Goal: Task Accomplishment & Management: Use online tool/utility

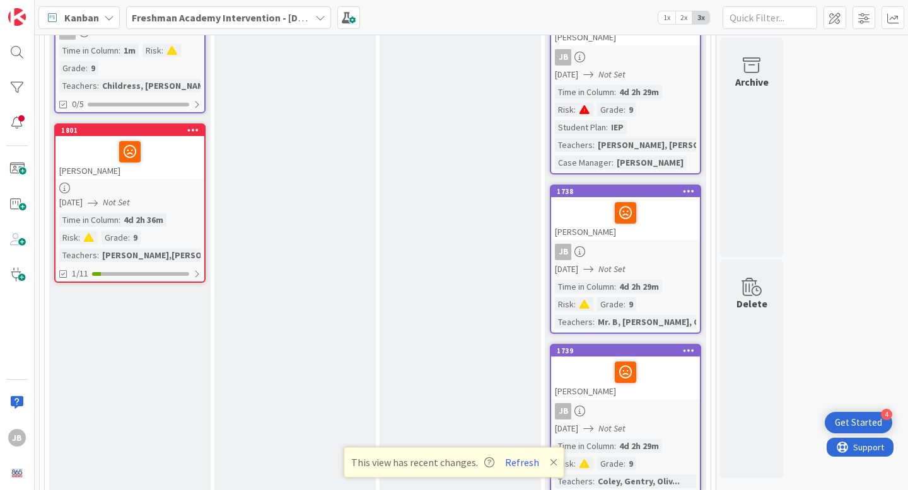
scroll to position [235, 0]
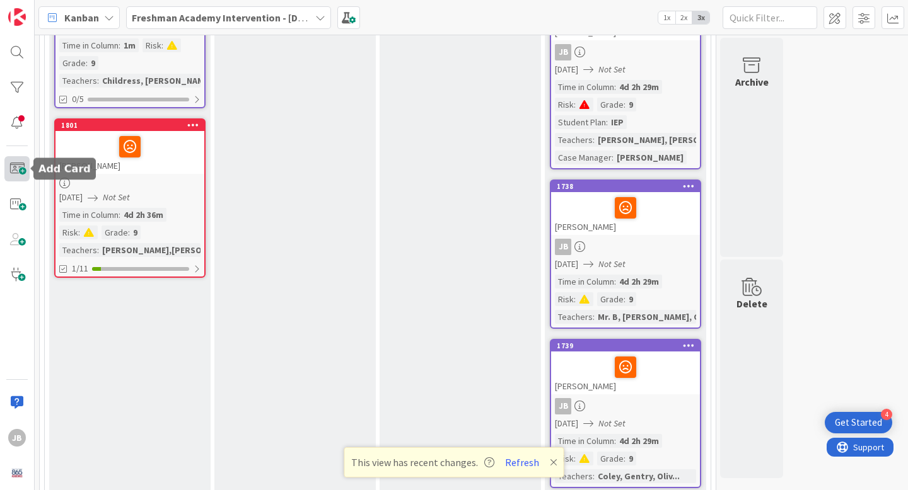
click at [20, 169] on span at bounding box center [16, 168] width 25 height 25
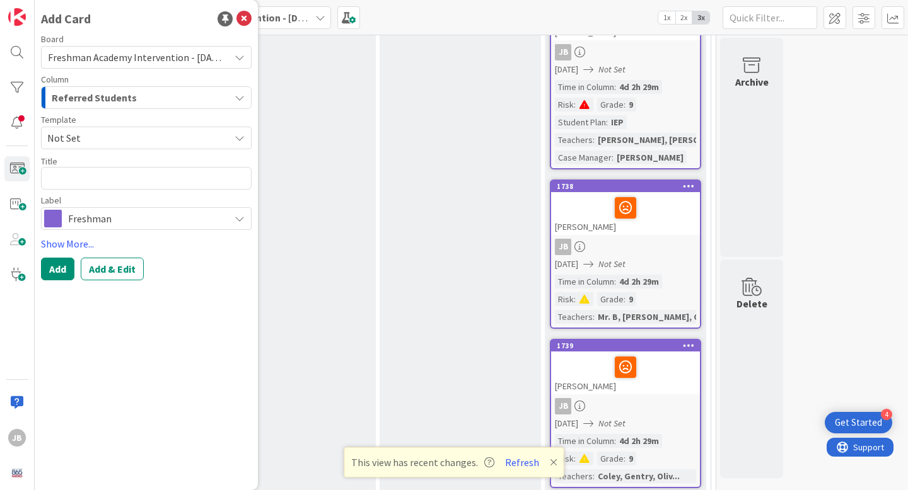
click at [178, 136] on span "Not Set" at bounding box center [133, 138] width 173 height 16
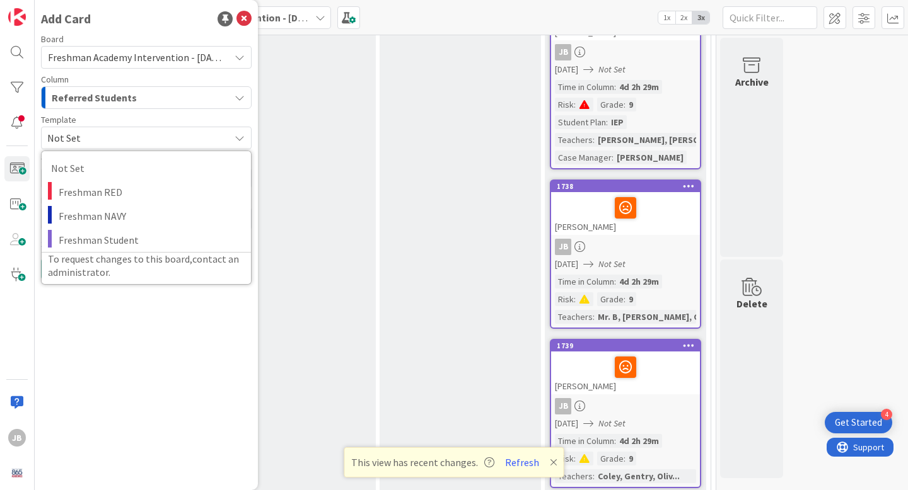
click at [178, 136] on span "Not Set" at bounding box center [133, 138] width 173 height 16
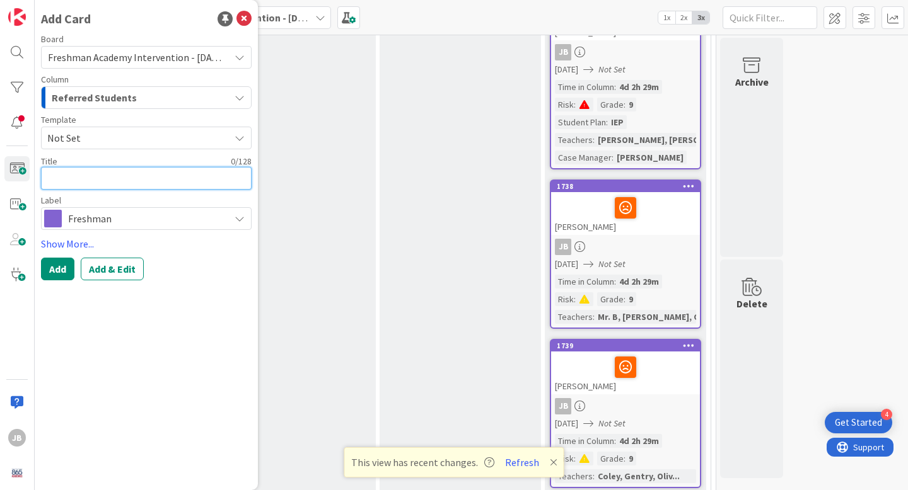
click at [135, 186] on textarea at bounding box center [146, 178] width 210 height 23
type textarea "x"
type textarea "C"
type textarea "x"
type textarea "Ci"
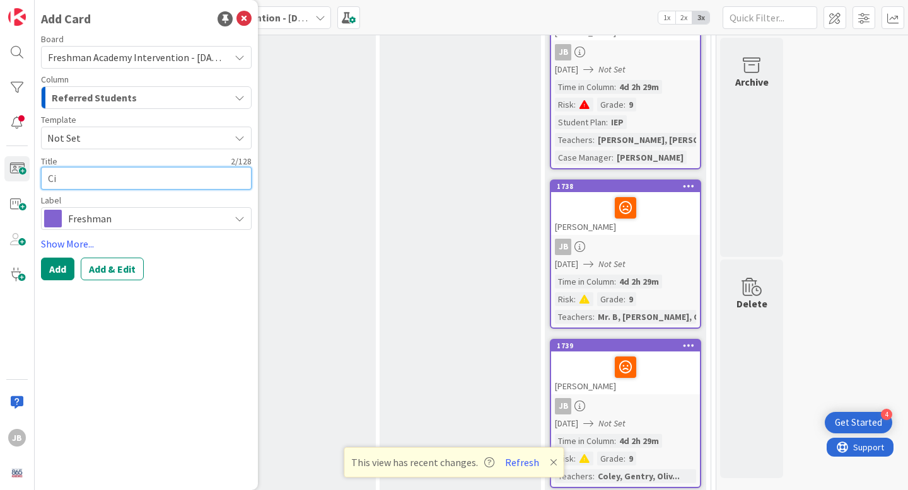
type textarea "x"
type textarea "Cia"
type textarea "x"
type textarea "Ciar"
type textarea "x"
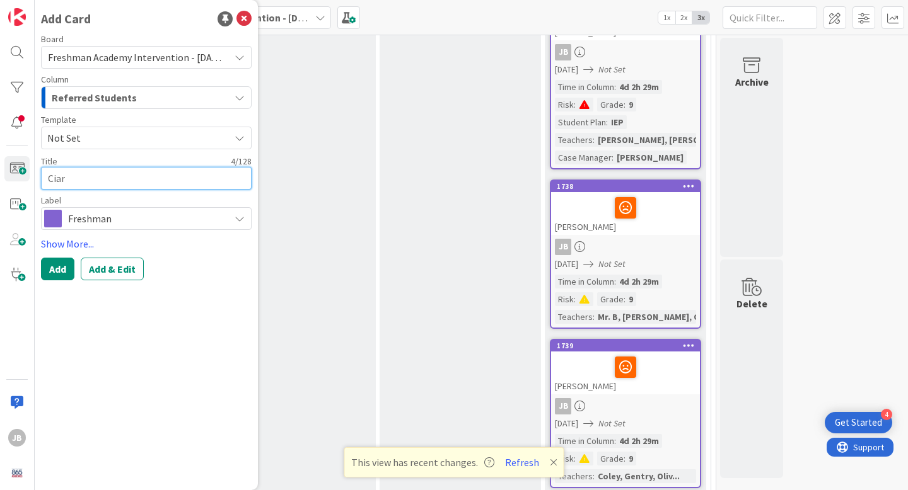
type textarea "[PERSON_NAME]"
type textarea "x"
type textarea "[PERSON_NAME]"
type textarea "x"
type textarea "[PERSON_NAME] P"
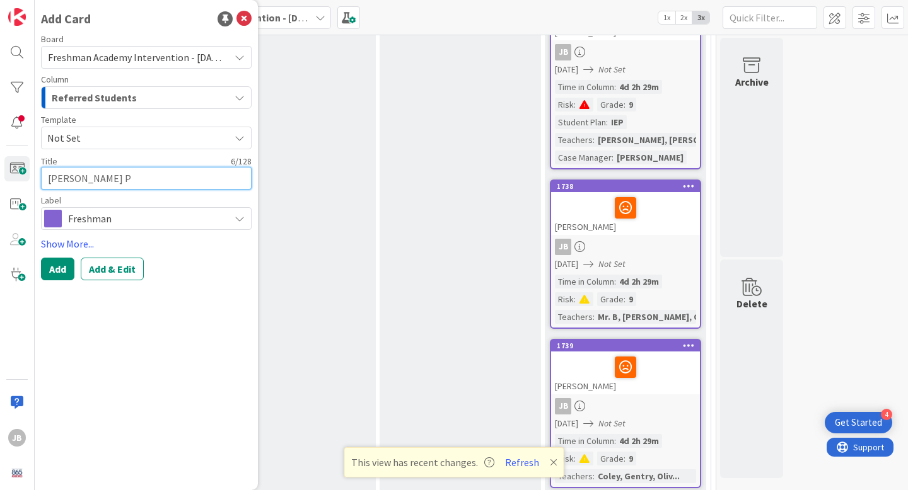
type textarea "x"
type textarea "[PERSON_NAME] Ph"
type textarea "x"
type textarea "[PERSON_NAME] Phi"
type textarea "x"
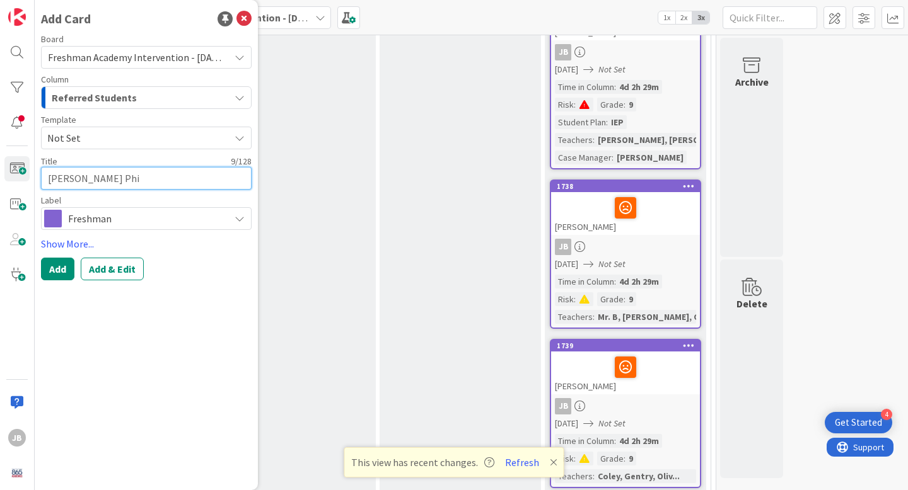
type textarea "[PERSON_NAME] Phip"
type textarea "x"
type textarea "[PERSON_NAME]"
type textarea "x"
type textarea "[PERSON_NAME]"
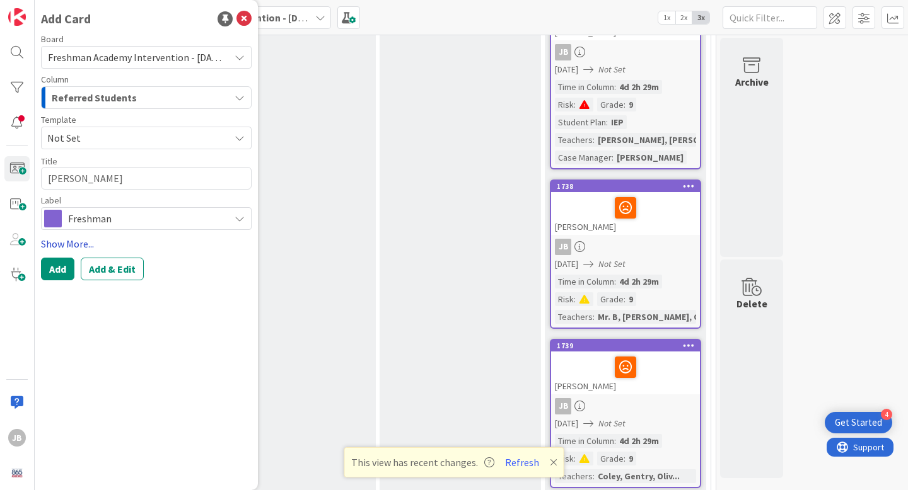
click at [81, 245] on link "Show More..." at bounding box center [146, 243] width 210 height 15
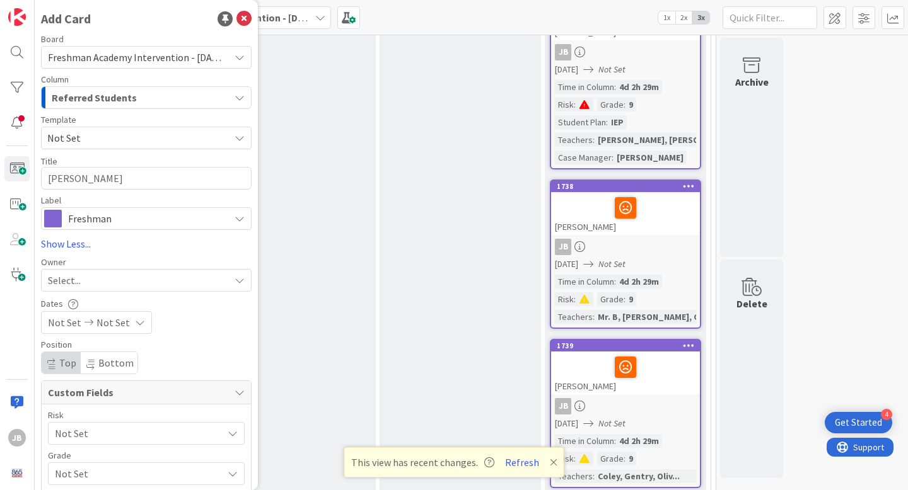
click at [109, 284] on div "Select..." at bounding box center [139, 280] width 182 height 15
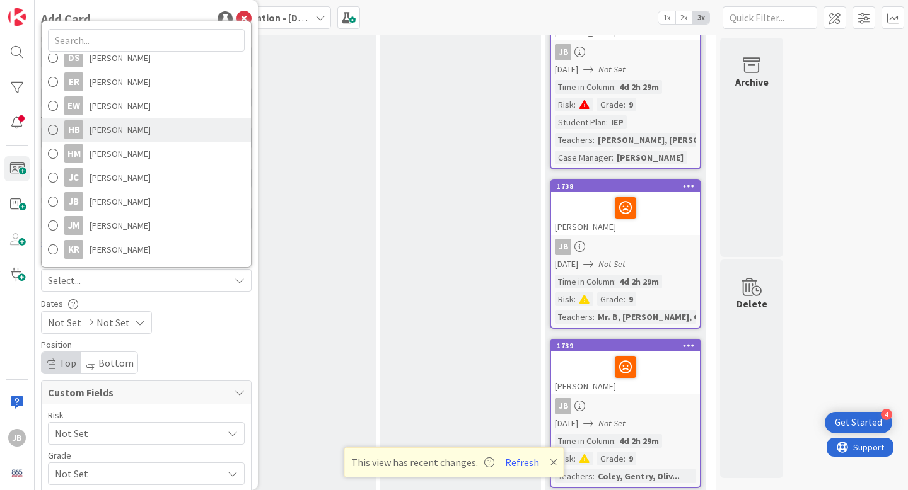
scroll to position [106, 0]
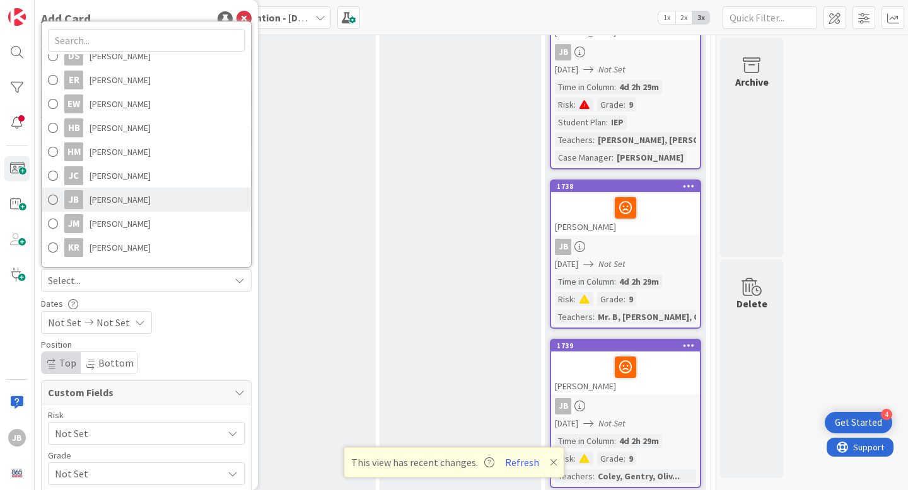
click at [52, 200] on span at bounding box center [53, 199] width 10 height 19
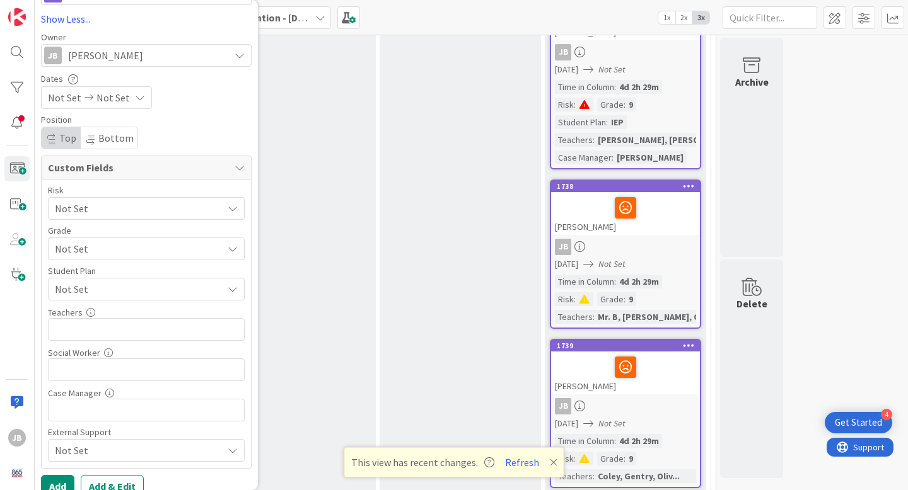
scroll to position [228, 0]
click at [170, 202] on span "Not Set" at bounding box center [135, 206] width 161 height 18
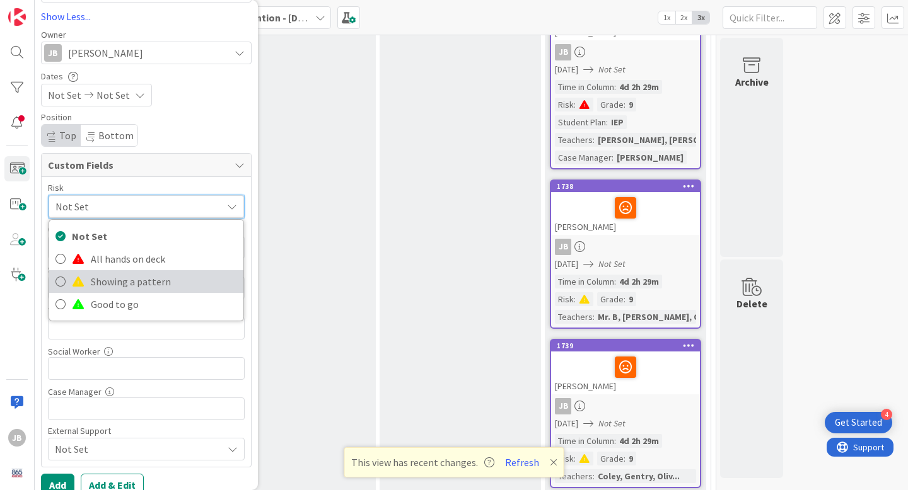
click at [114, 285] on span "Showing a pattern" at bounding box center [164, 281] width 146 height 19
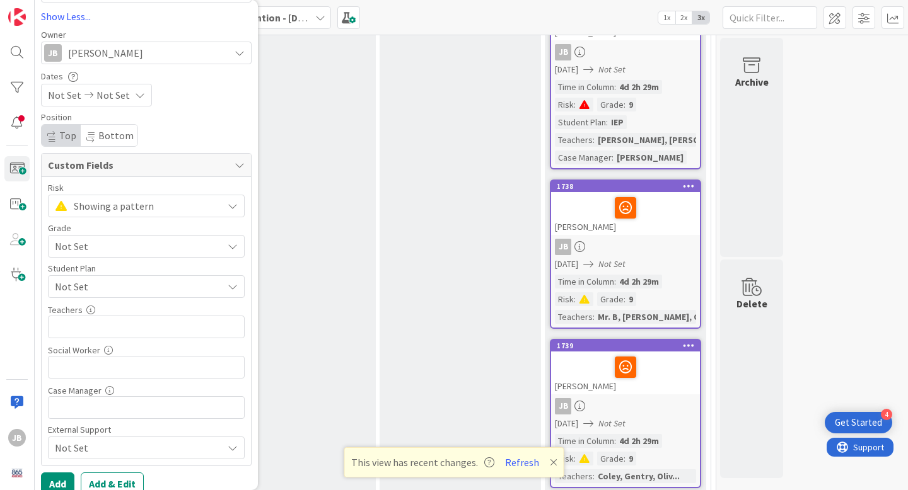
click at [106, 250] on span "Not Set" at bounding box center [135, 247] width 161 height 18
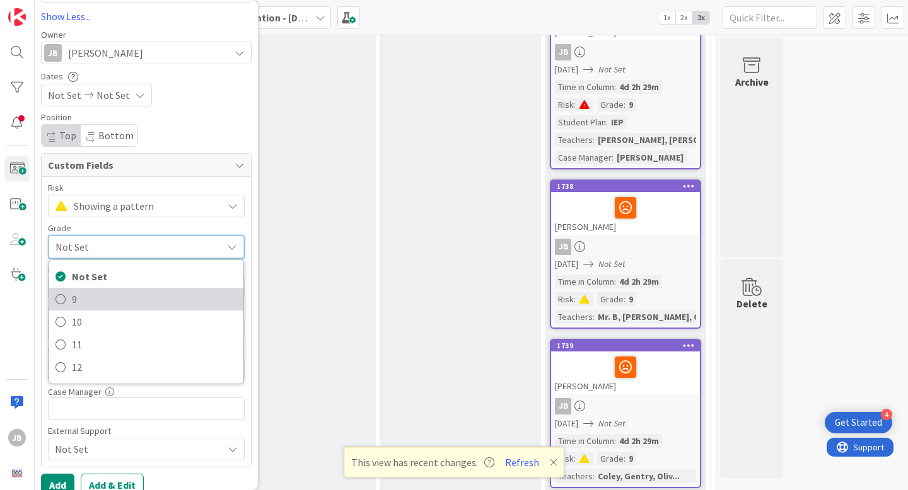
click at [104, 297] on span "9" at bounding box center [154, 299] width 165 height 19
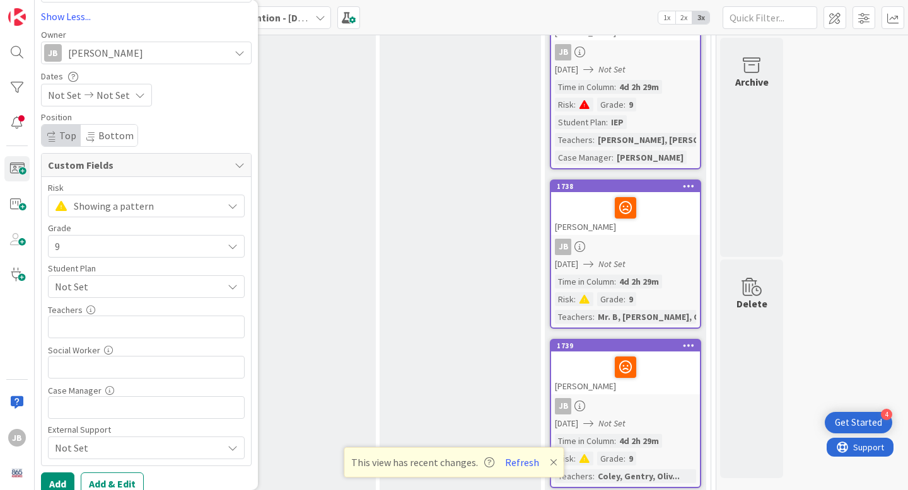
click at [108, 287] on span "Not Set" at bounding box center [139, 286] width 168 height 15
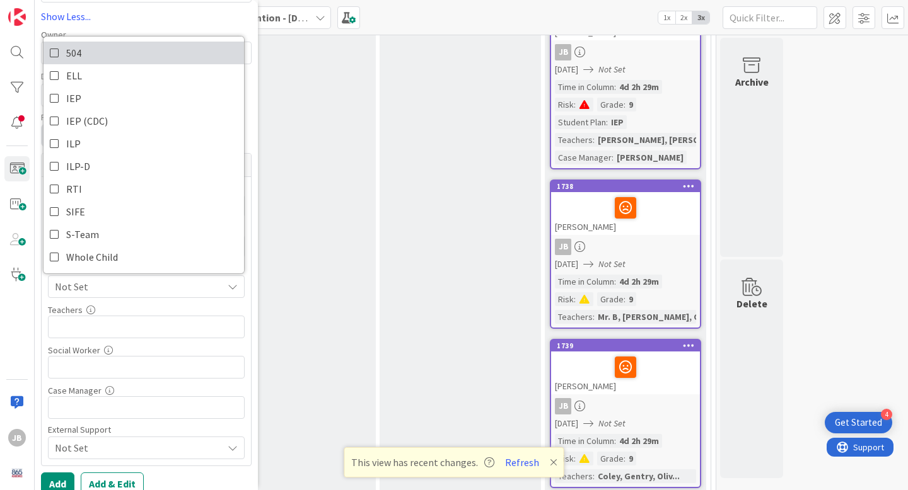
click at [68, 53] on span "504" at bounding box center [73, 52] width 15 height 19
type textarea "x"
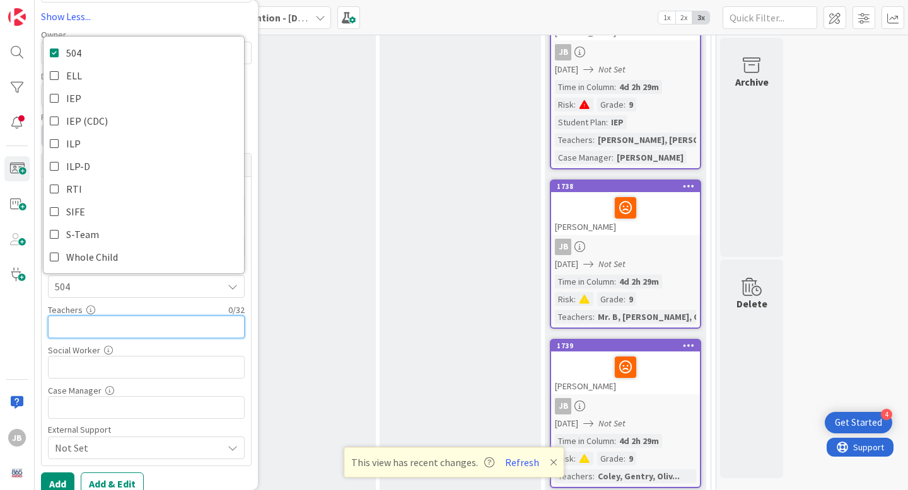
click at [132, 328] on input "text" at bounding box center [146, 327] width 197 height 23
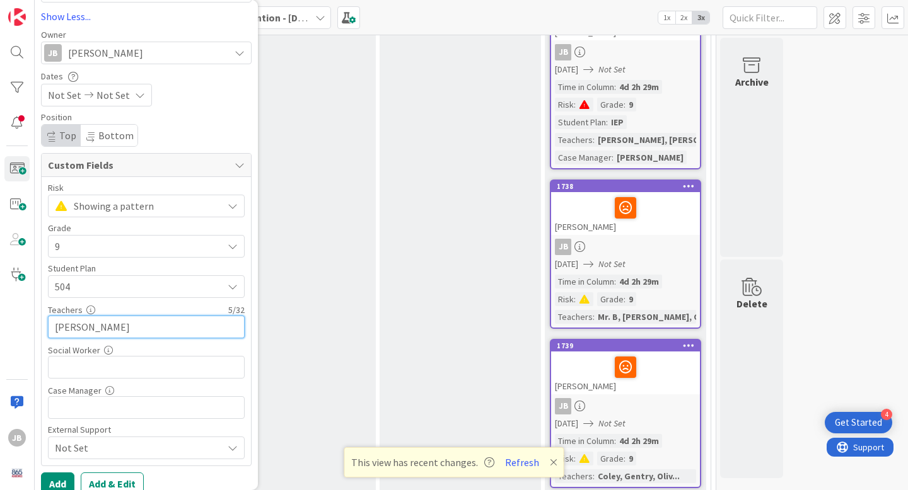
type input "[PERSON_NAME],"
type textarea "x"
type input "[PERSON_NAME]"
type textarea "x"
type input "Coley, [PERSON_NAME], [PERSON_NAME], [PERSON_NAME]"
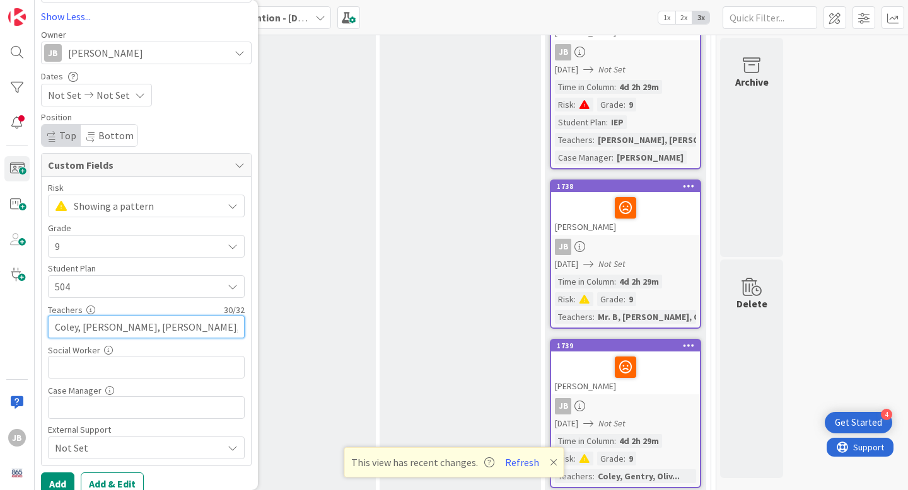
type textarea "x"
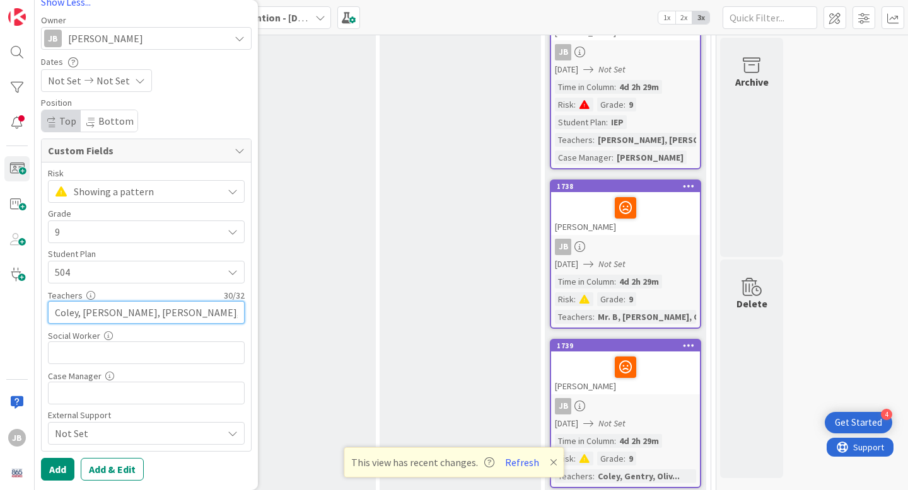
type input "Coley, [PERSON_NAME], [PERSON_NAME], [PERSON_NAME]"
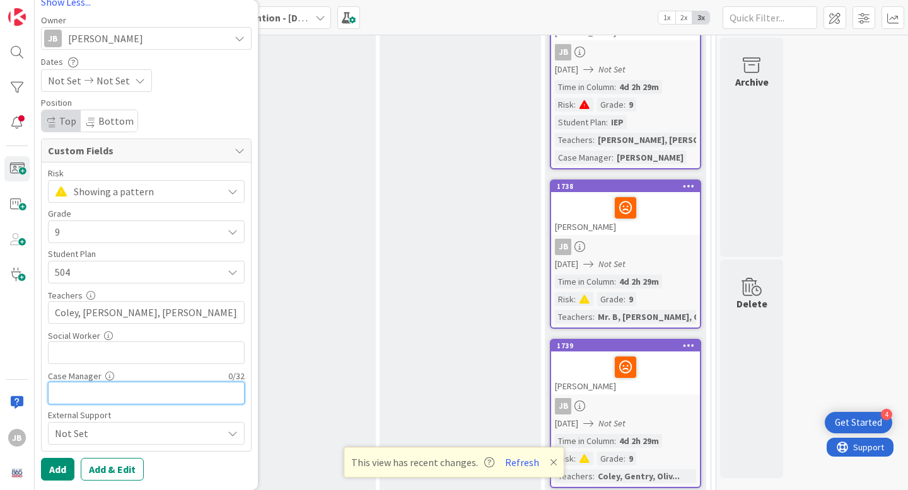
click at [147, 398] on input "text" at bounding box center [146, 393] width 197 height 23
click at [61, 471] on button "Add" at bounding box center [57, 469] width 33 height 23
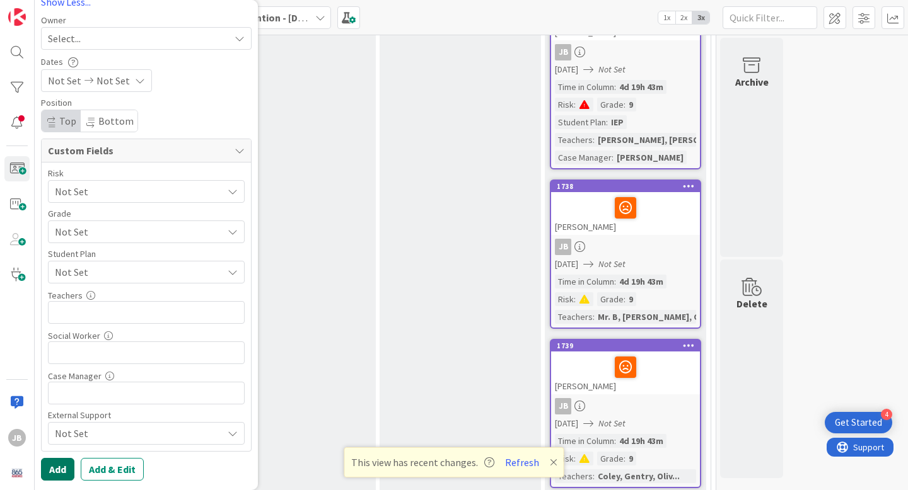
scroll to position [352, 0]
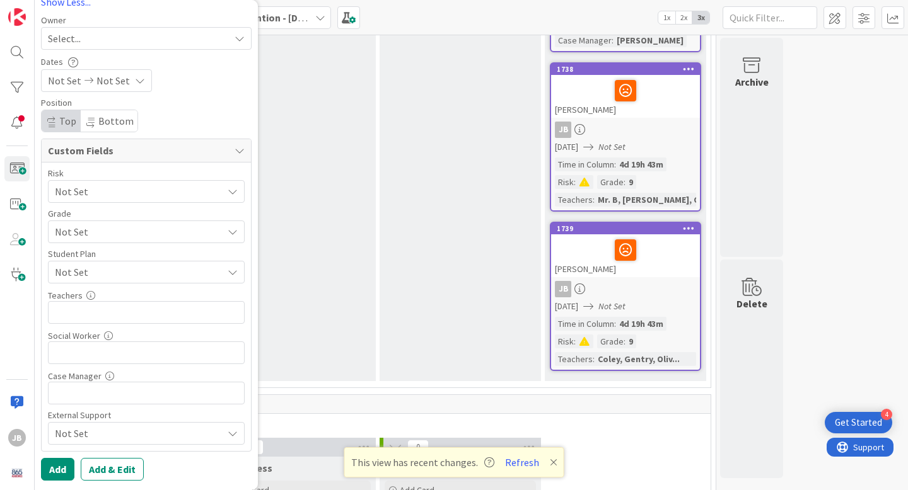
click at [312, 274] on div "Collaborate -Met at our weekly session and discussed student -Plan of action is…" at bounding box center [294, 86] width 161 height 590
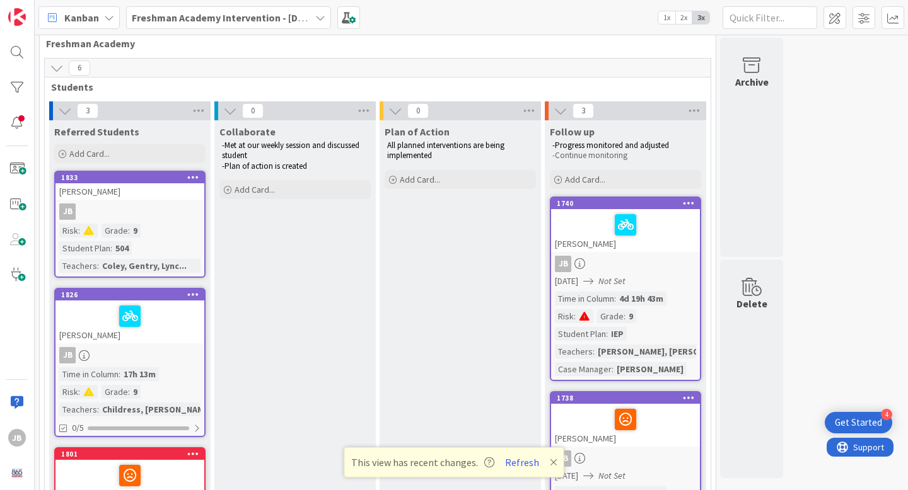
scroll to position [19, 0]
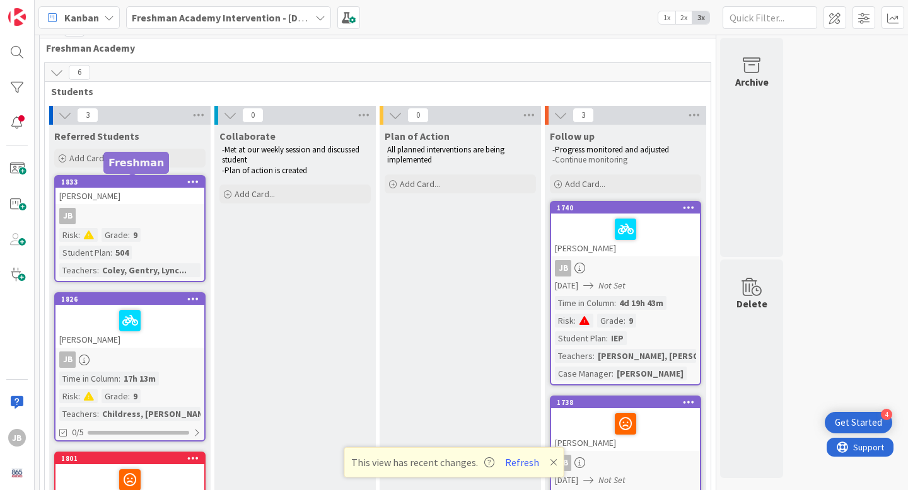
click at [147, 185] on div "1833" at bounding box center [132, 182] width 143 height 9
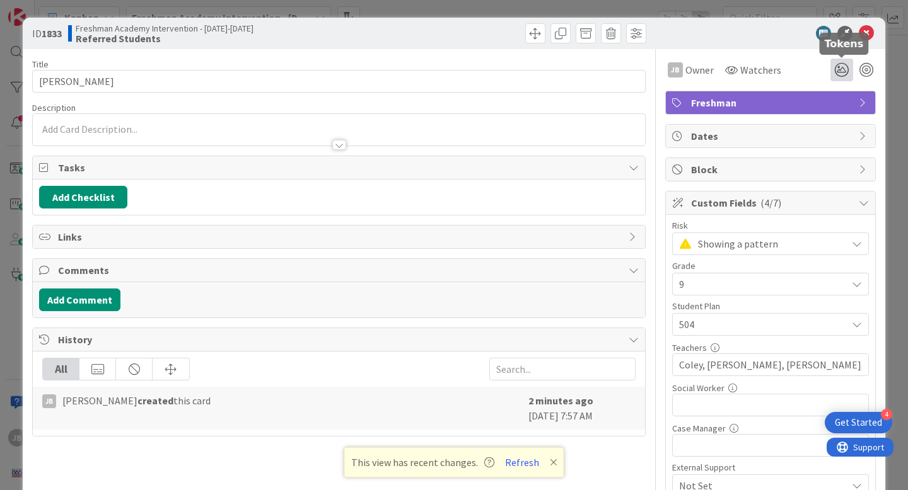
click at [844, 68] on icon at bounding box center [841, 70] width 23 height 23
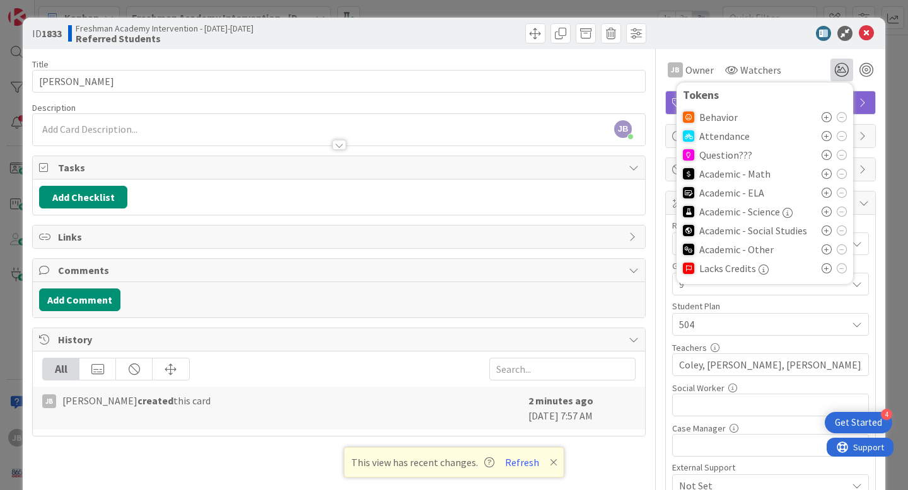
click at [826, 115] on icon at bounding box center [826, 117] width 10 height 10
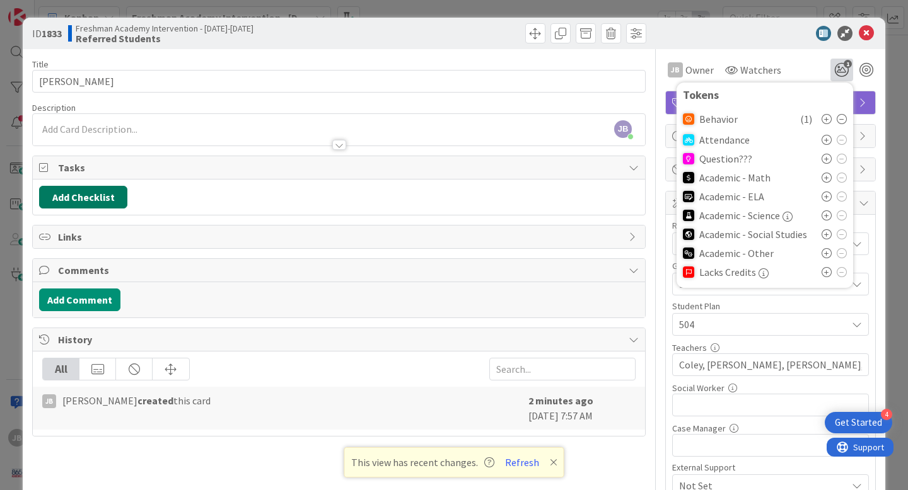
click at [99, 197] on button "Add Checklist" at bounding box center [83, 197] width 88 height 23
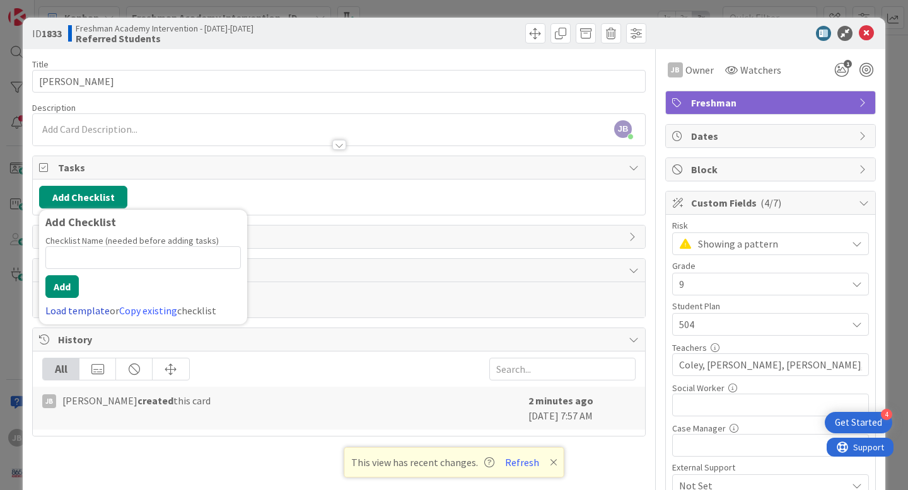
click at [94, 314] on link "Load template" at bounding box center [77, 310] width 64 height 13
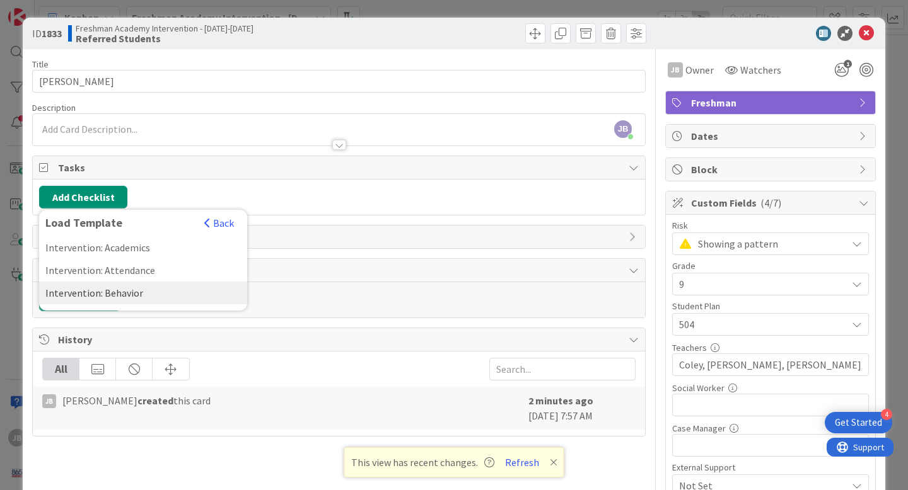
click at [114, 295] on div "Intervention: Behavior" at bounding box center [143, 293] width 208 height 23
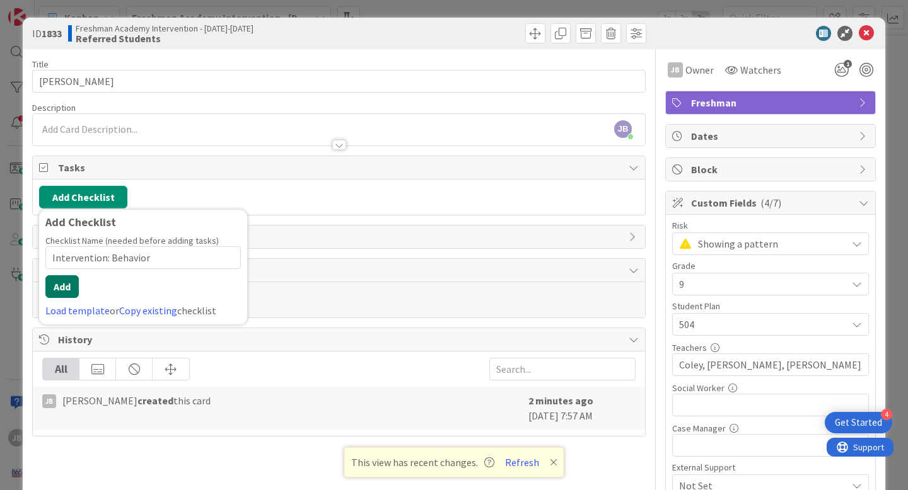
click at [59, 284] on button "Add" at bounding box center [61, 286] width 33 height 23
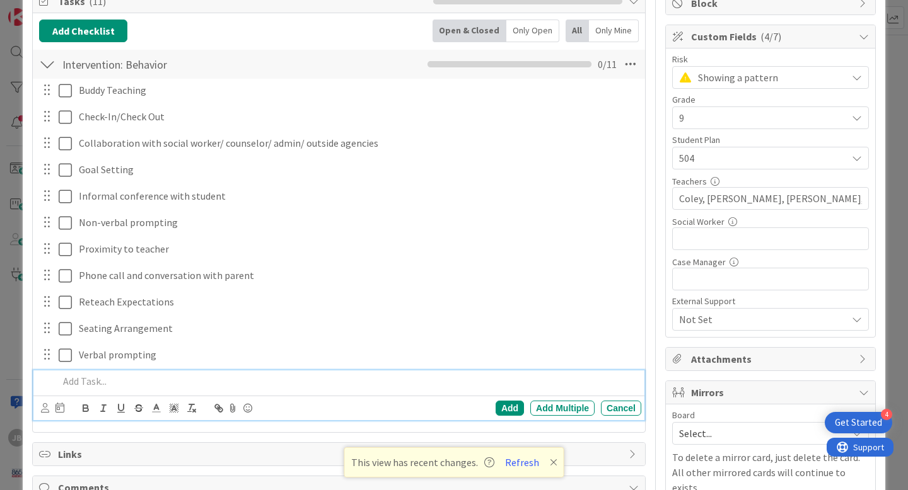
scroll to position [167, 0]
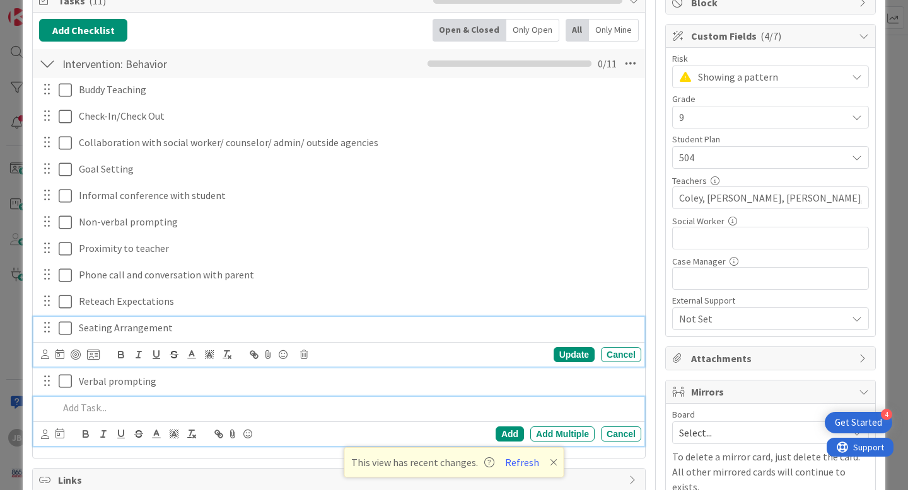
click at [67, 326] on icon at bounding box center [68, 328] width 19 height 15
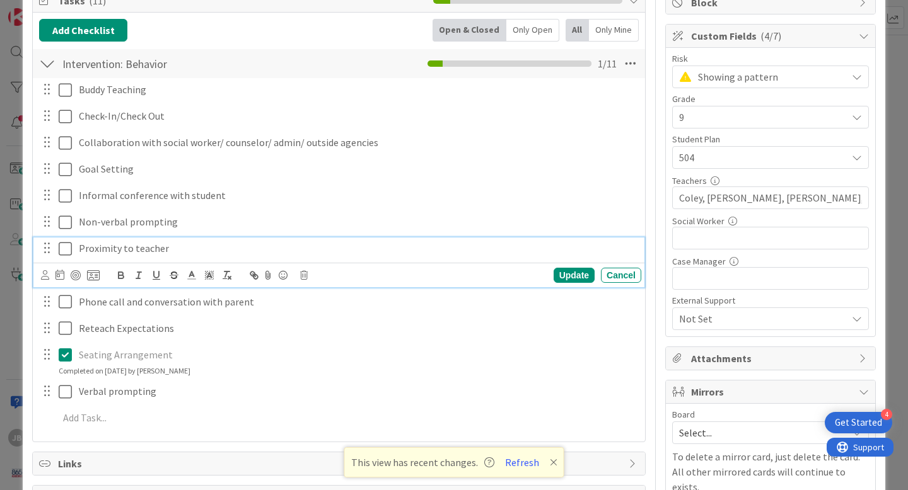
click at [69, 248] on icon at bounding box center [68, 248] width 19 height 15
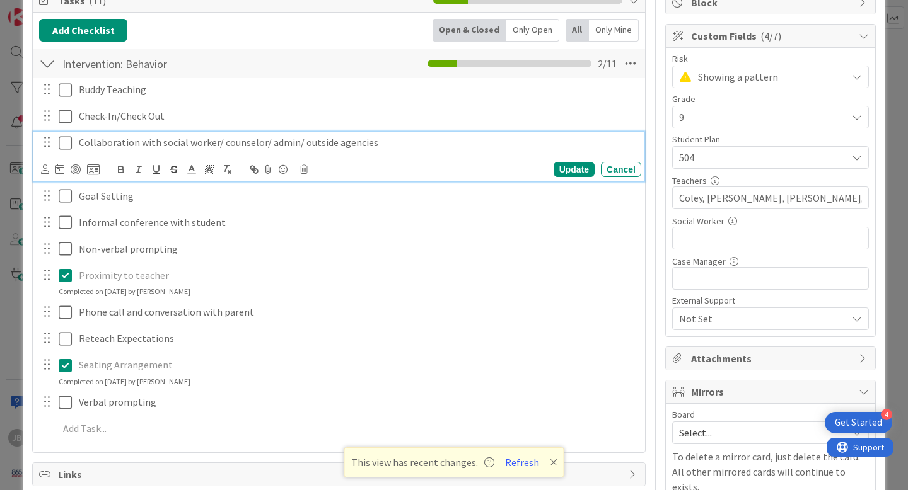
click at [64, 142] on icon at bounding box center [68, 142] width 19 height 15
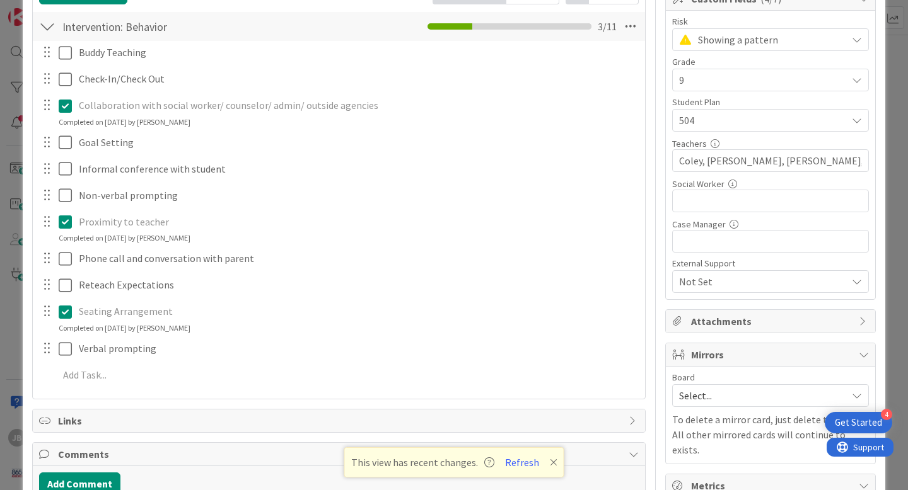
scroll to position [238, 0]
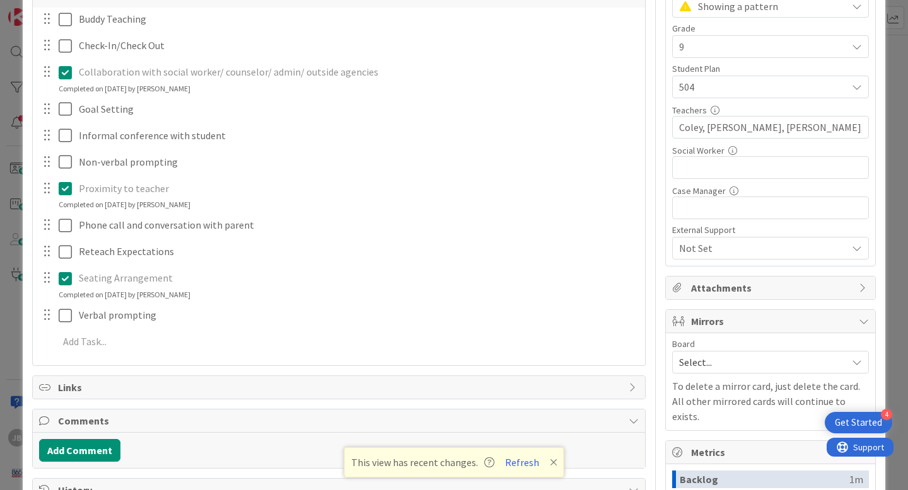
click at [88, 236] on div "Phone call and conversation with parent Update Cancel" at bounding box center [338, 225] width 611 height 23
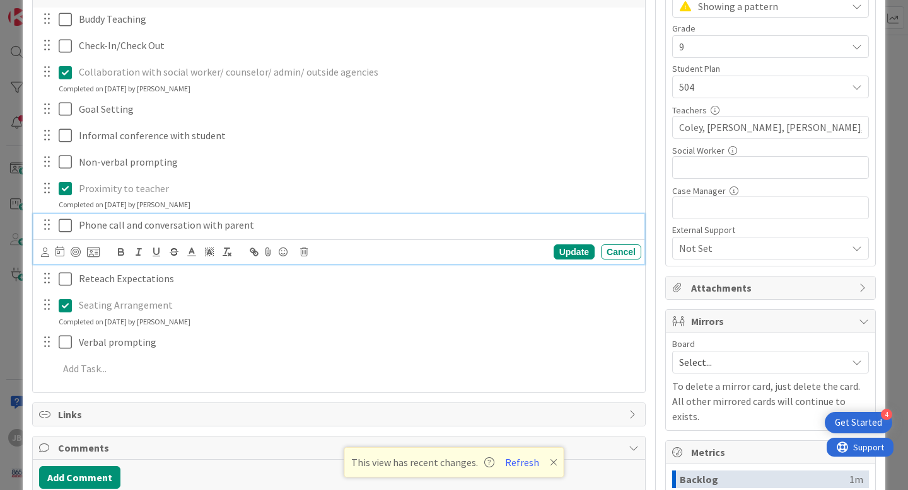
click at [66, 226] on icon at bounding box center [68, 225] width 19 height 15
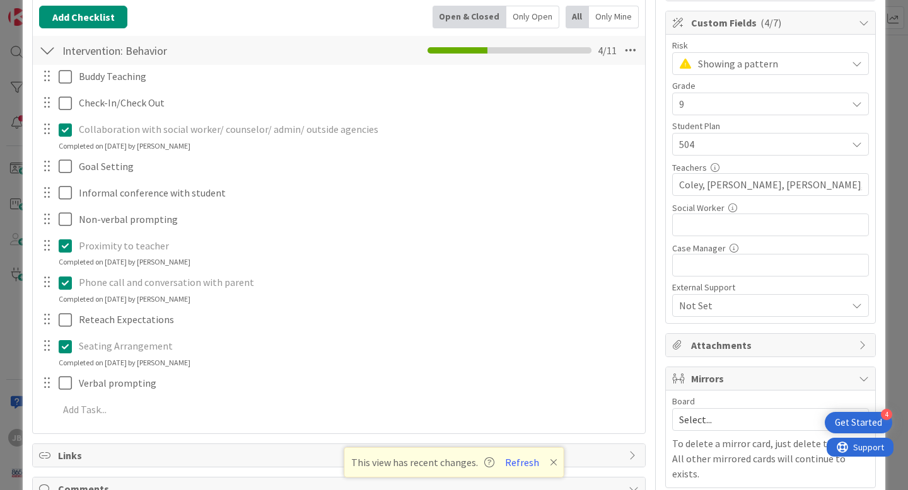
scroll to position [0, 0]
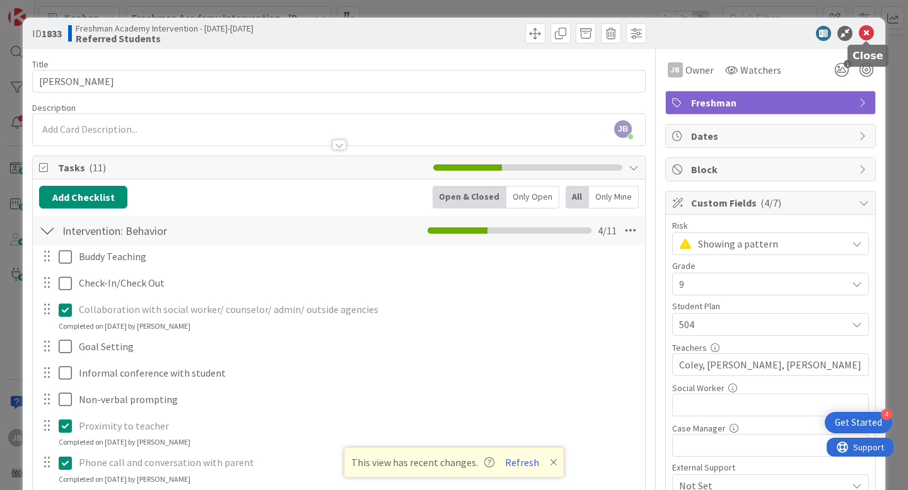
click at [867, 35] on icon at bounding box center [865, 33] width 15 height 15
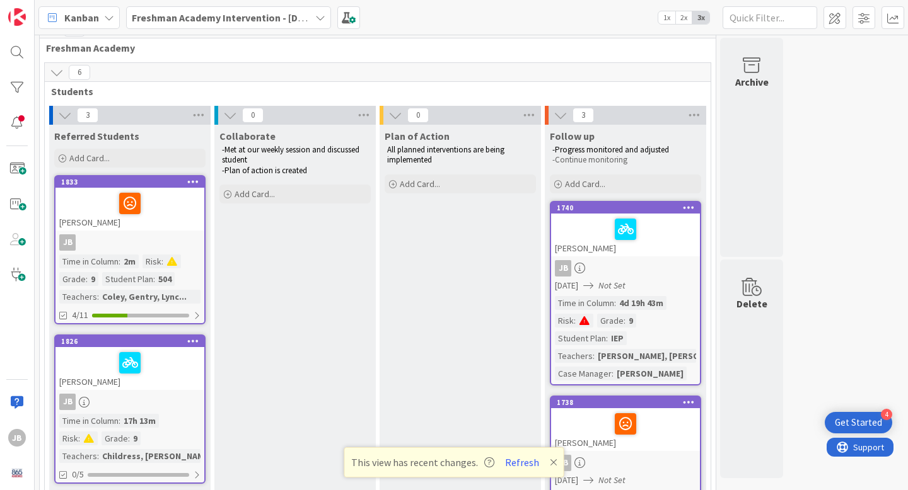
click at [171, 199] on div at bounding box center [129, 203] width 141 height 26
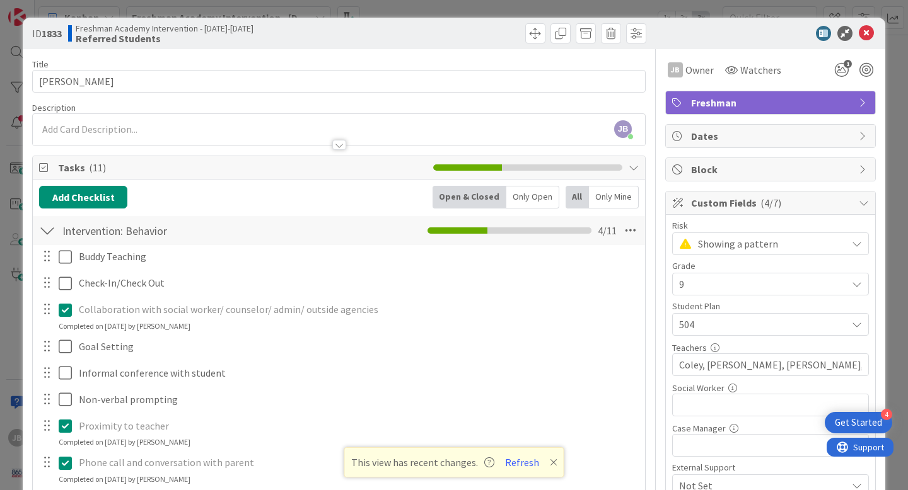
click at [114, 127] on div "[PERSON_NAME] [PERSON_NAME] just joined" at bounding box center [339, 130] width 612 height 32
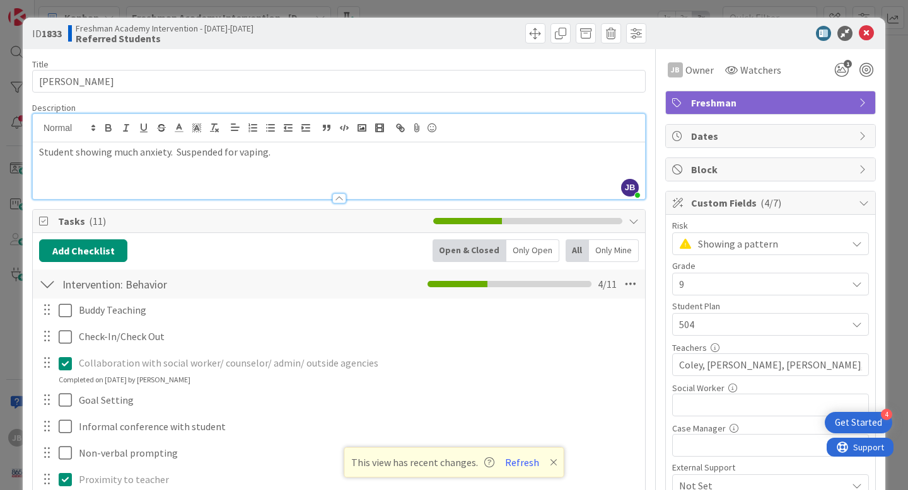
click at [97, 153] on p "Student showing much anxiety. Suspended for vaping." at bounding box center [338, 152] width 599 height 14
click at [245, 264] on div "Add Checklist Open & Closed Only Open All Only Mine Intervention: Behavior Chec…" at bounding box center [338, 450] width 599 height 422
click at [866, 30] on icon at bounding box center [865, 33] width 15 height 15
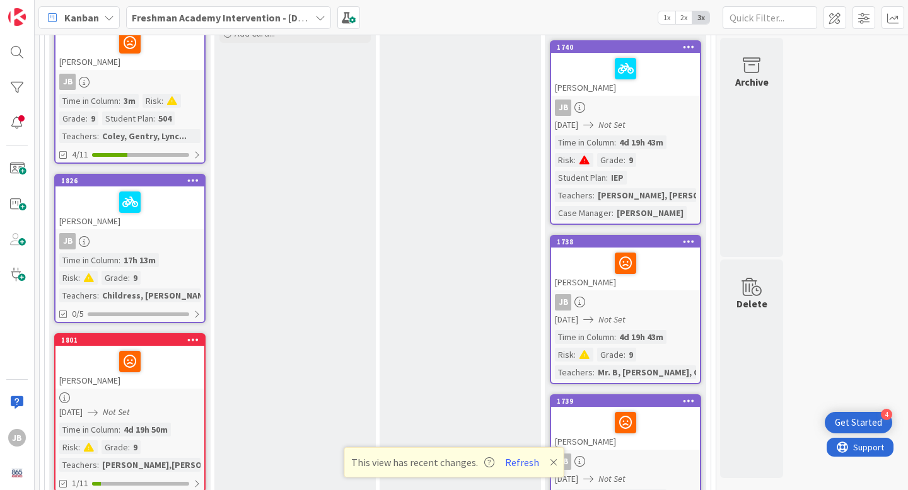
scroll to position [173, 0]
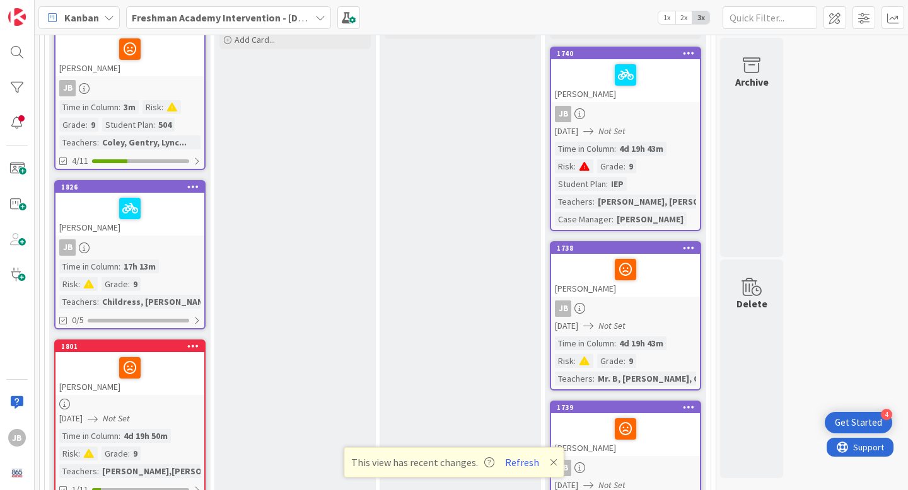
click at [171, 210] on div at bounding box center [129, 208] width 141 height 26
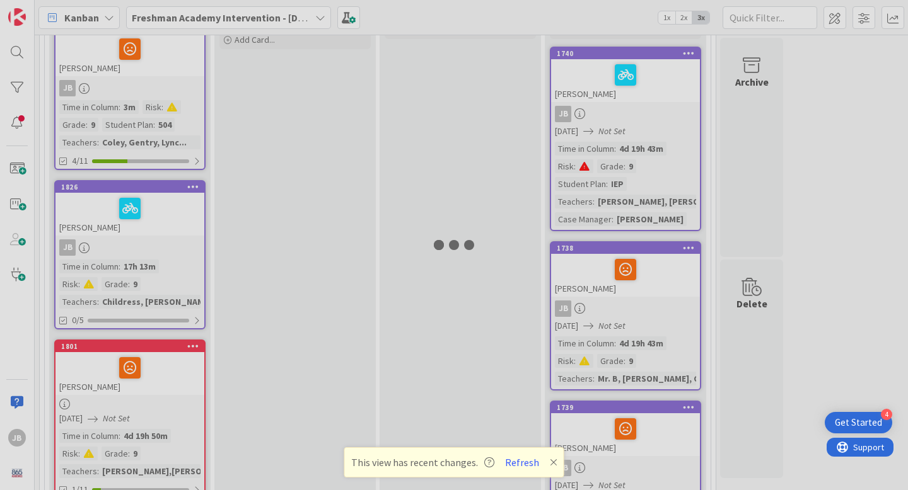
click at [171, 210] on div at bounding box center [454, 245] width 908 height 490
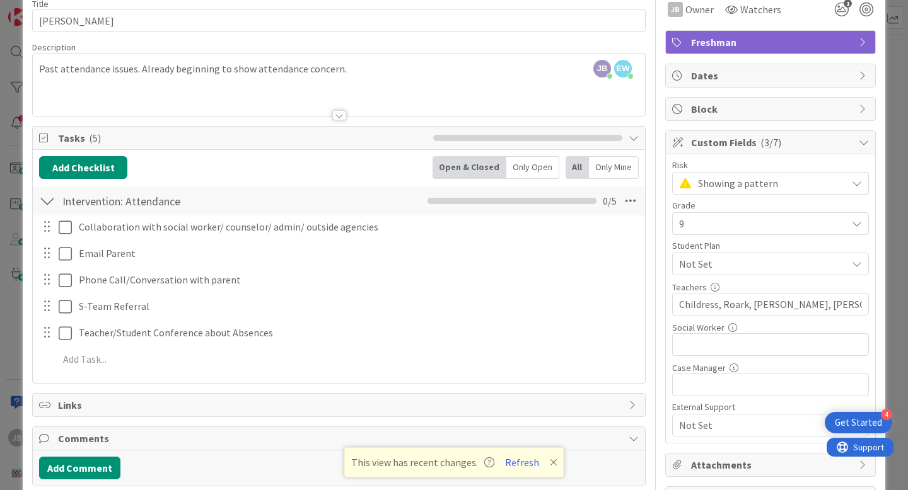
scroll to position [70, 0]
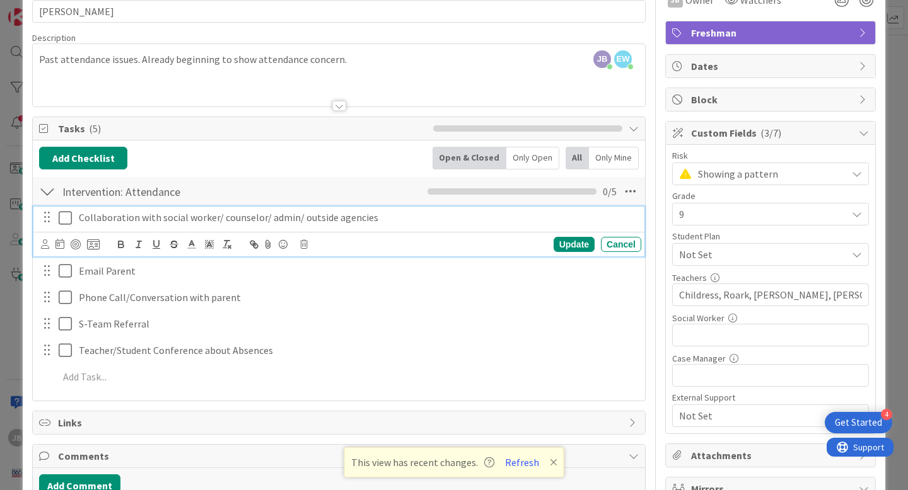
click at [65, 218] on icon at bounding box center [68, 217] width 19 height 15
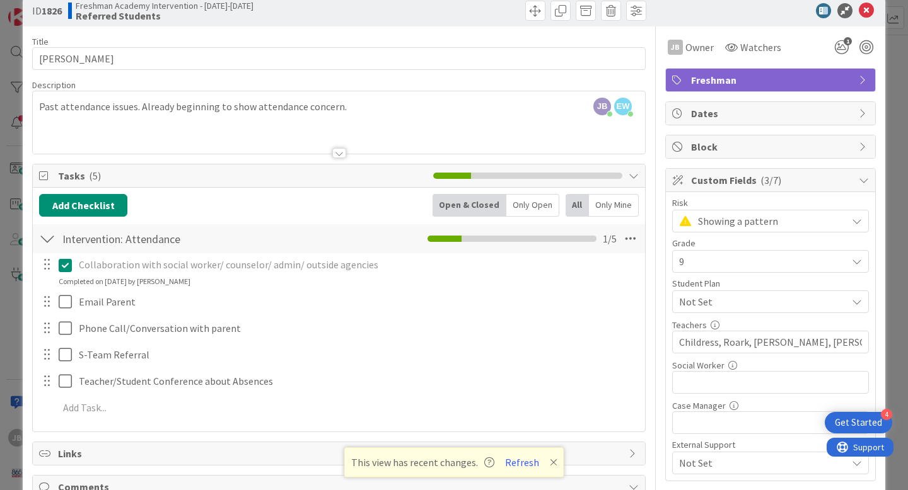
scroll to position [0, 0]
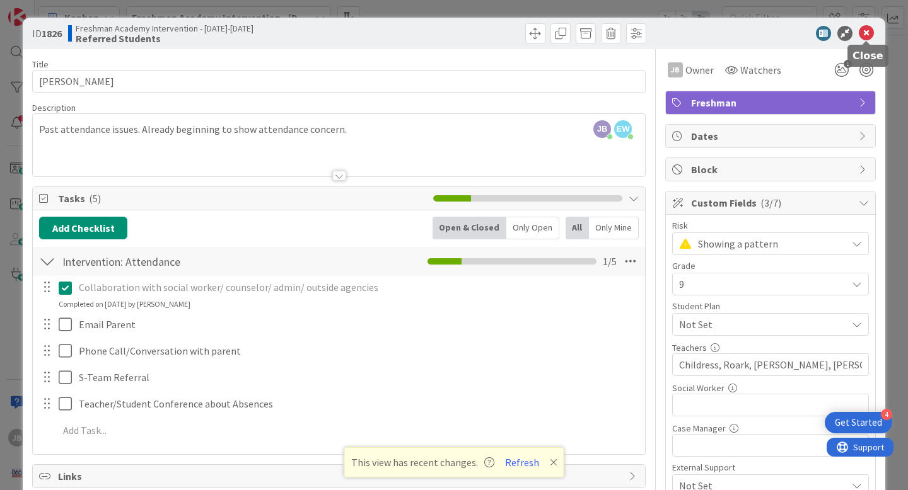
click at [866, 34] on icon at bounding box center [865, 33] width 15 height 15
